Goal: Information Seeking & Learning: Find specific fact

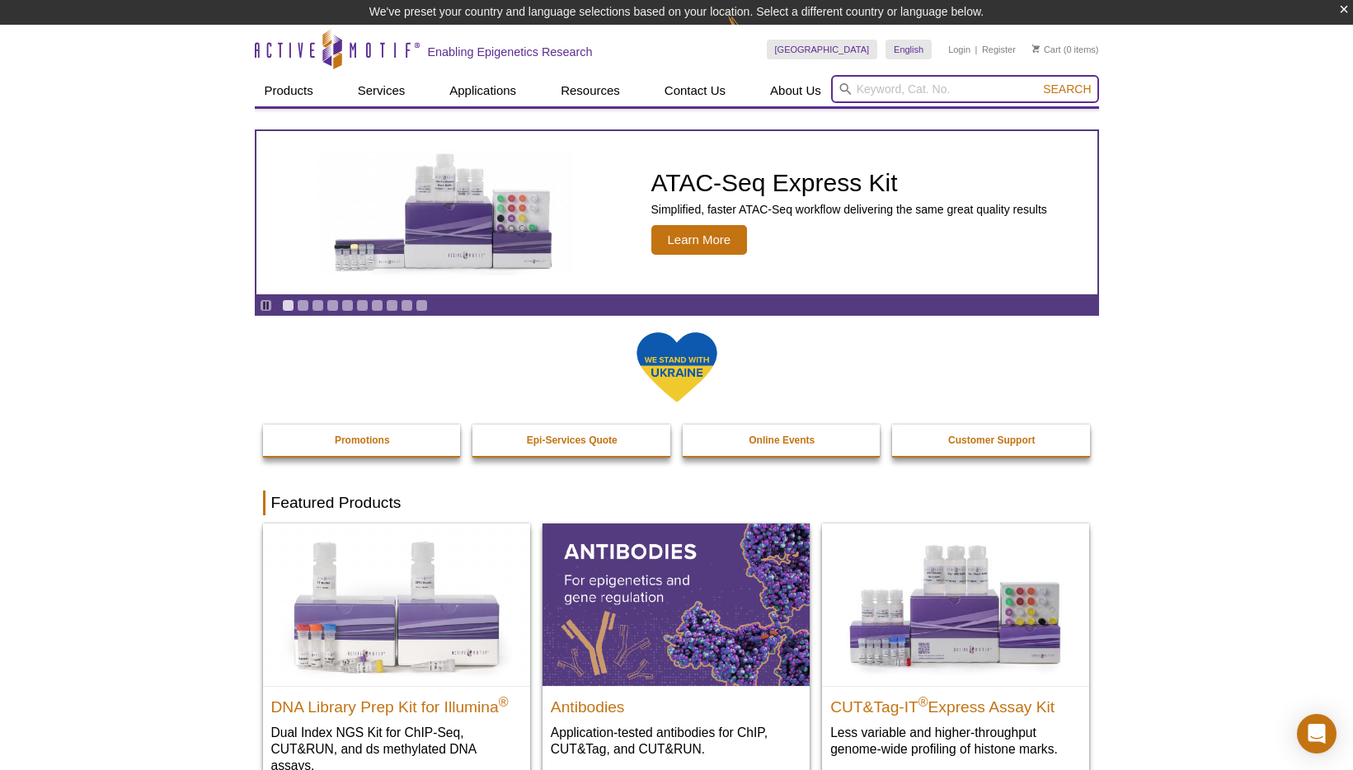
click at [921, 84] on input "search" at bounding box center [965, 89] width 268 height 28
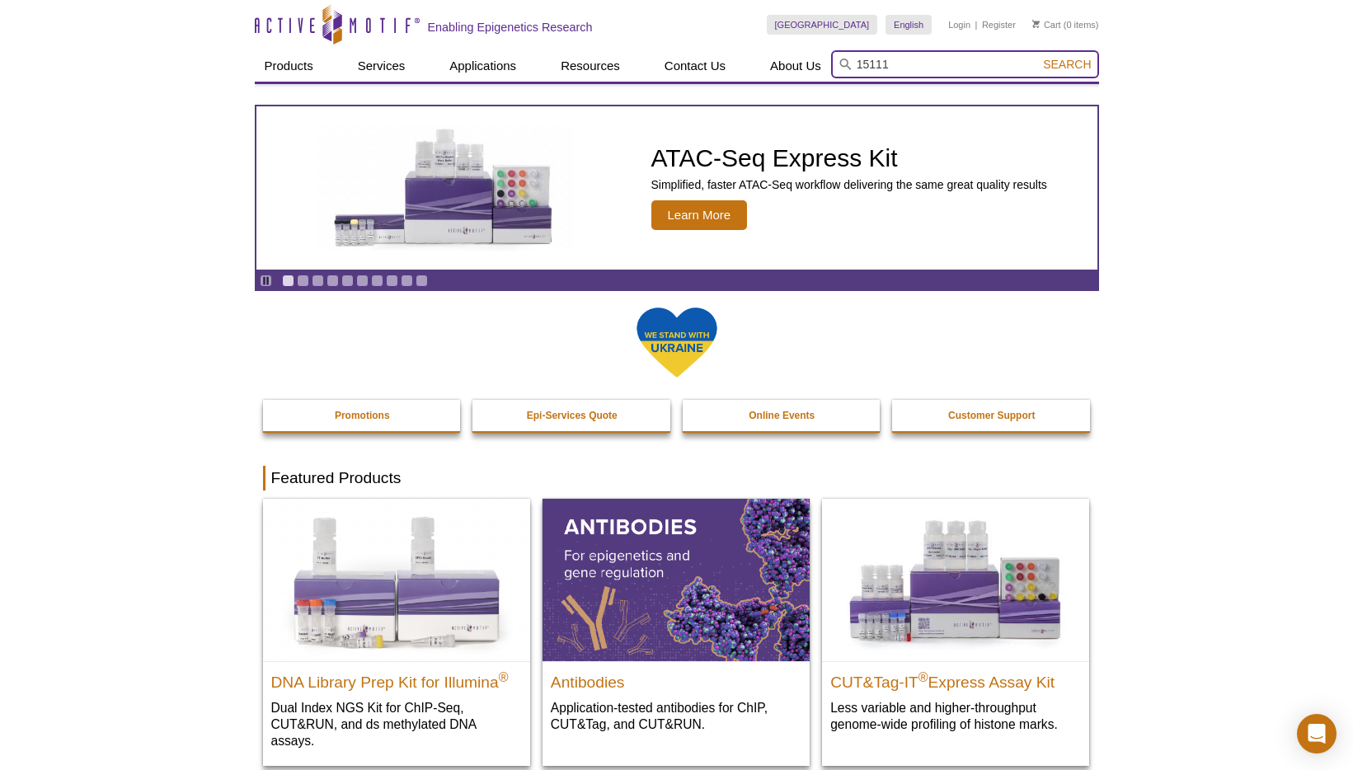
type input "15111"
click at [1038, 57] on button "Search" at bounding box center [1067, 64] width 58 height 15
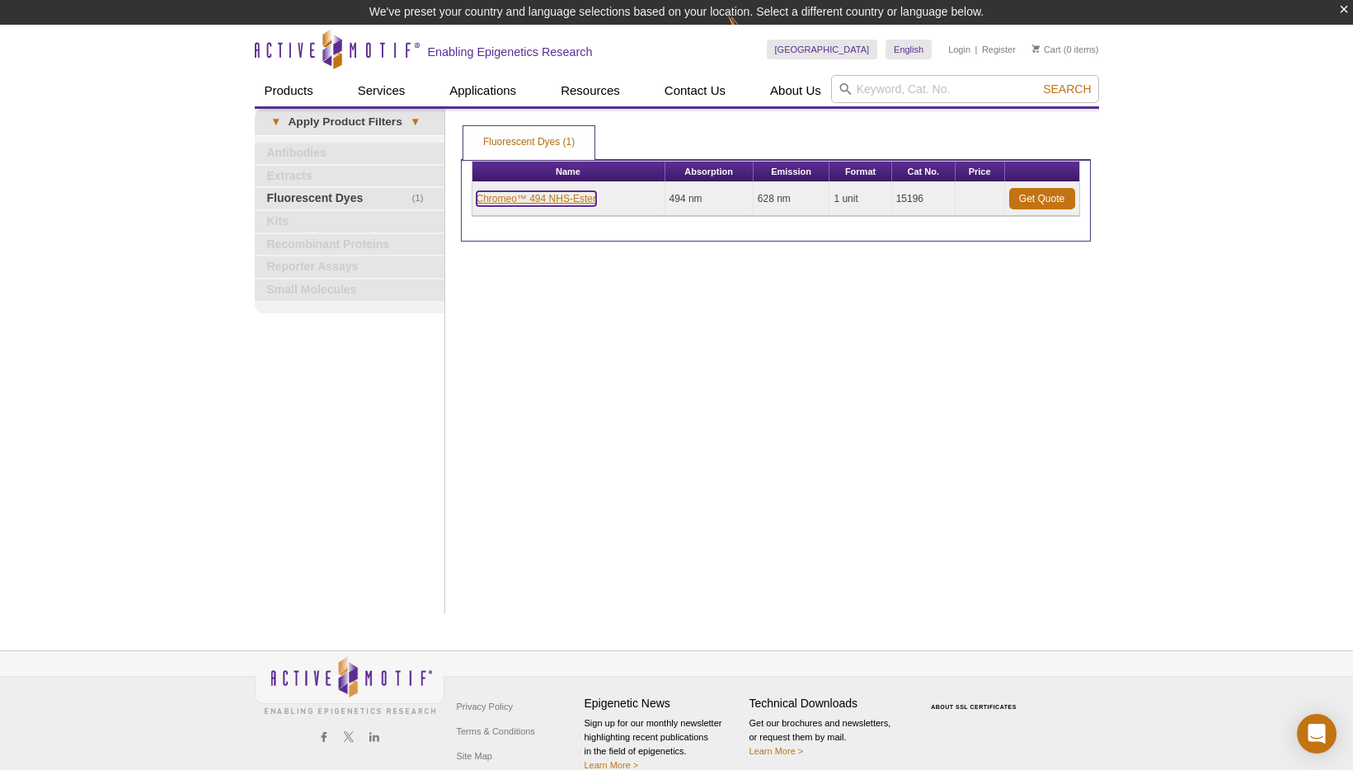
click at [525, 196] on link "Chromeo™ 494 NHS-Ester" at bounding box center [537, 198] width 120 height 15
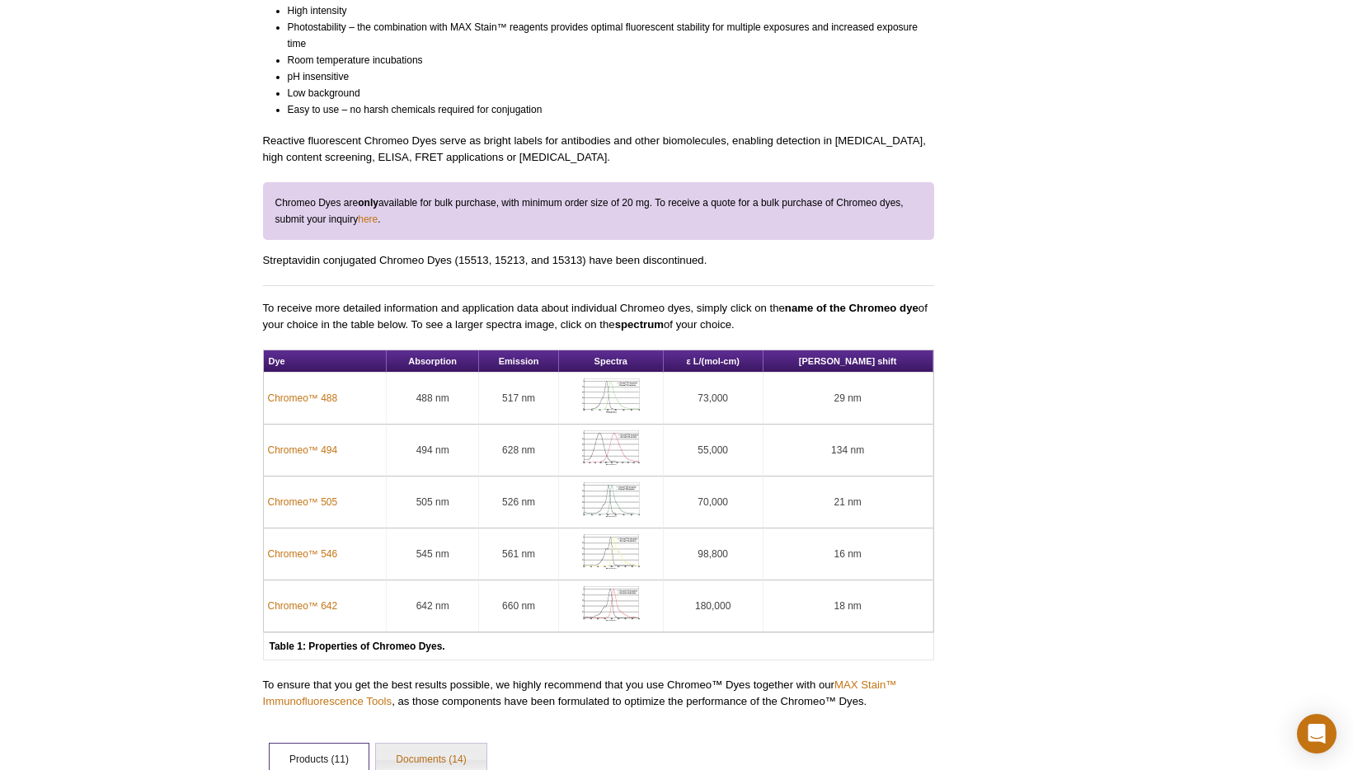
scroll to position [472, 0]
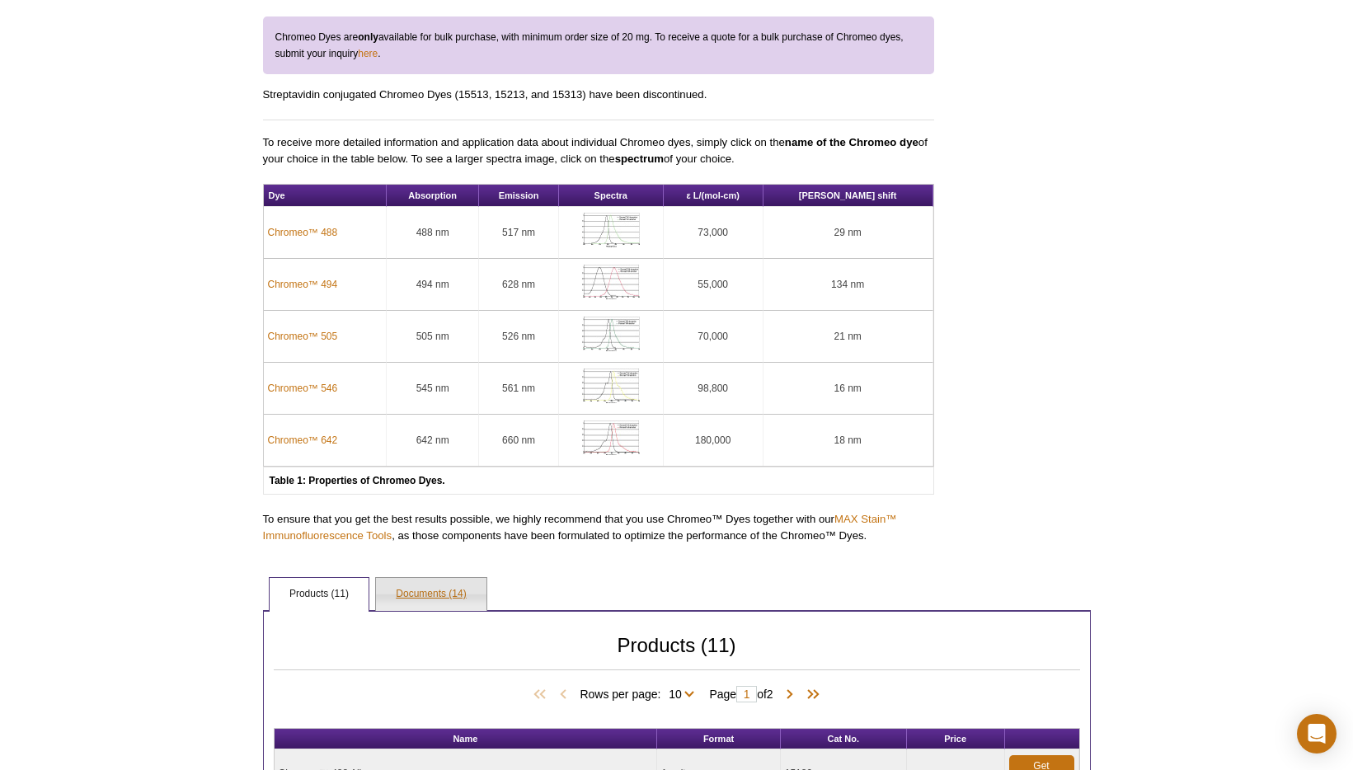
click at [429, 599] on link "Documents (14)" at bounding box center [431, 594] width 110 height 33
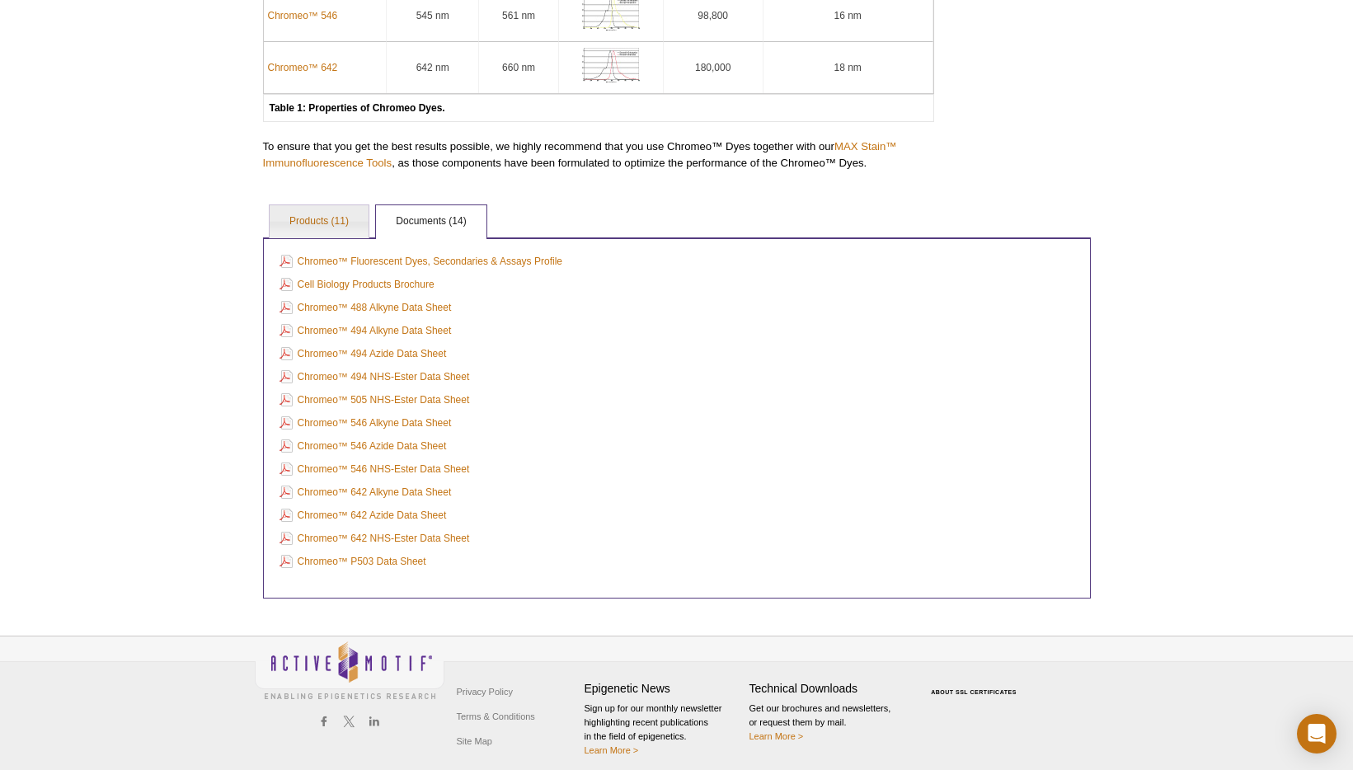
scroll to position [855, 0]
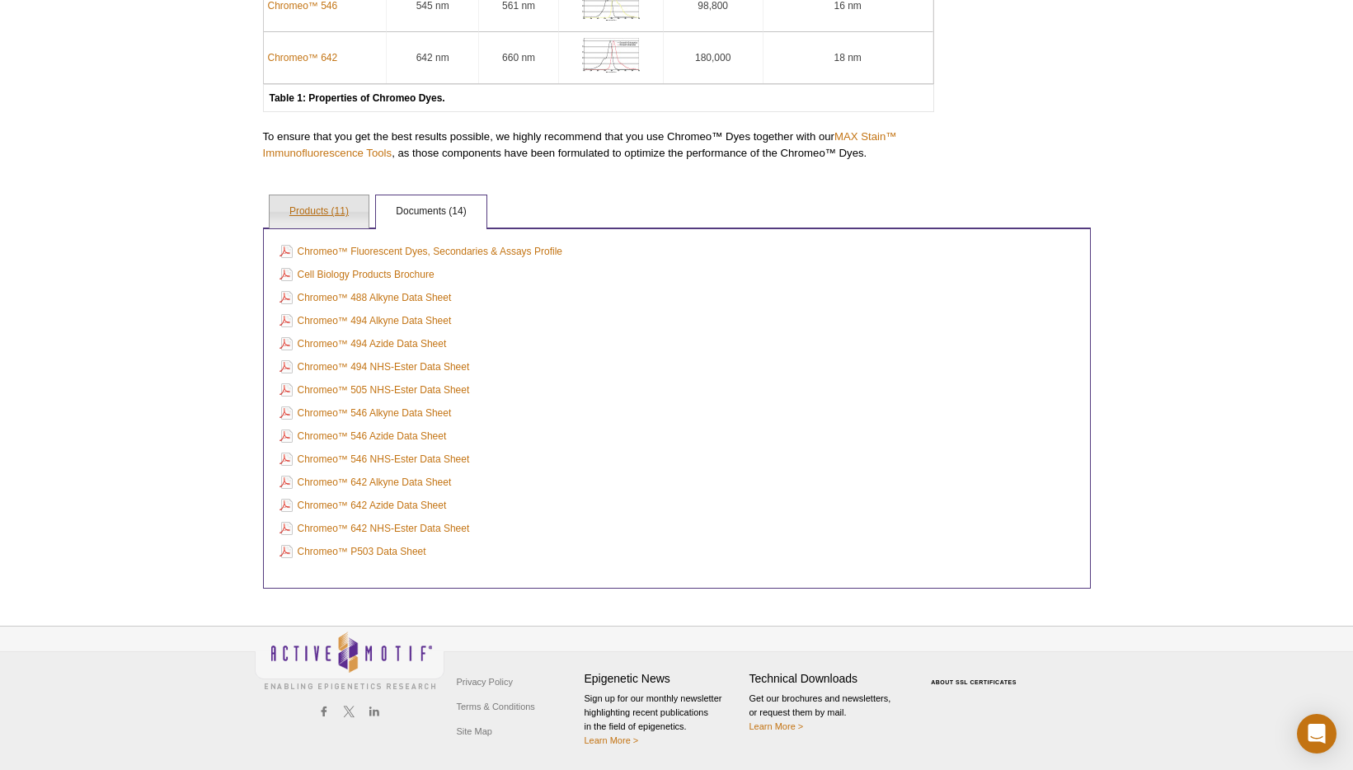
click at [327, 206] on link "Products (11)" at bounding box center [319, 211] width 99 height 33
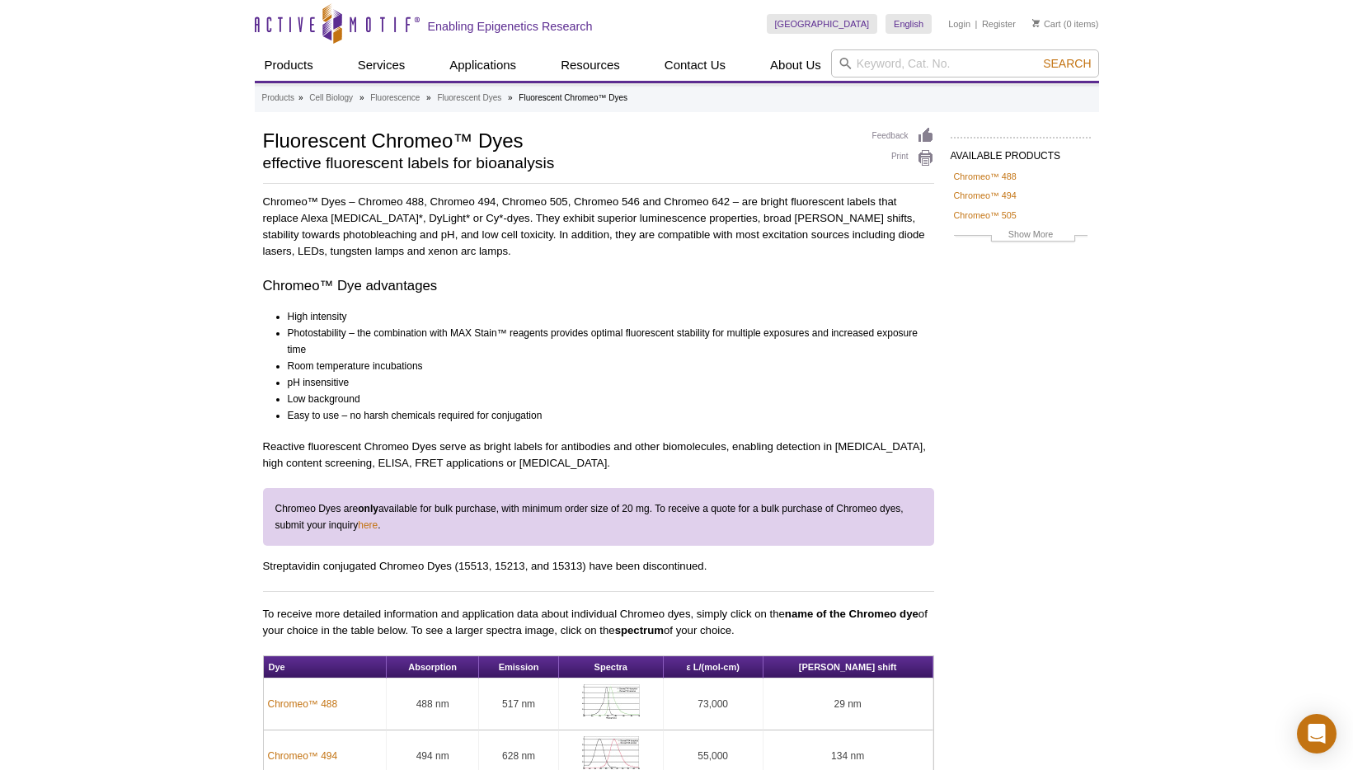
scroll to position [0, 0]
